Goal: Task Accomplishment & Management: Use online tool/utility

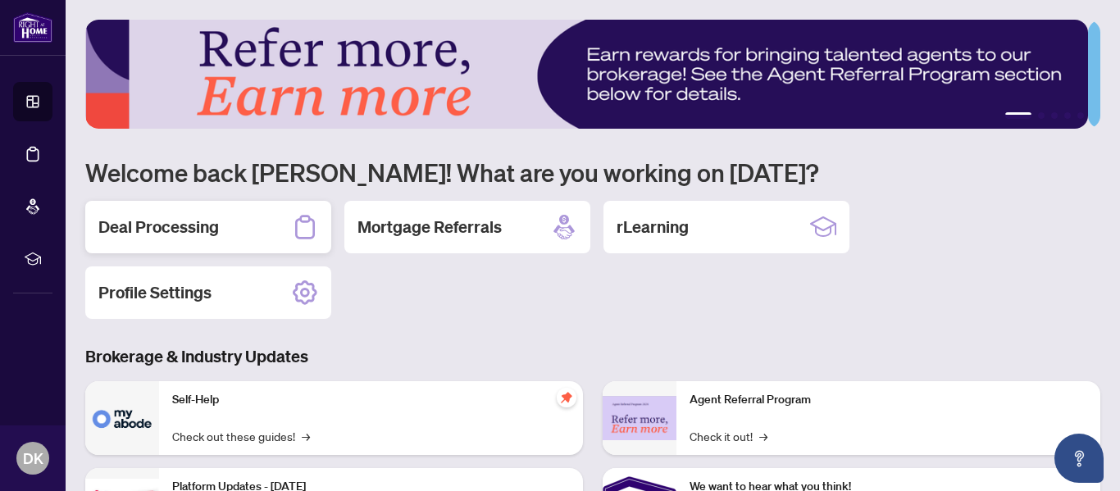
click at [180, 226] on h2 "Deal Processing" at bounding box center [158, 227] width 120 height 23
